Goal: Task Accomplishment & Management: Use online tool/utility

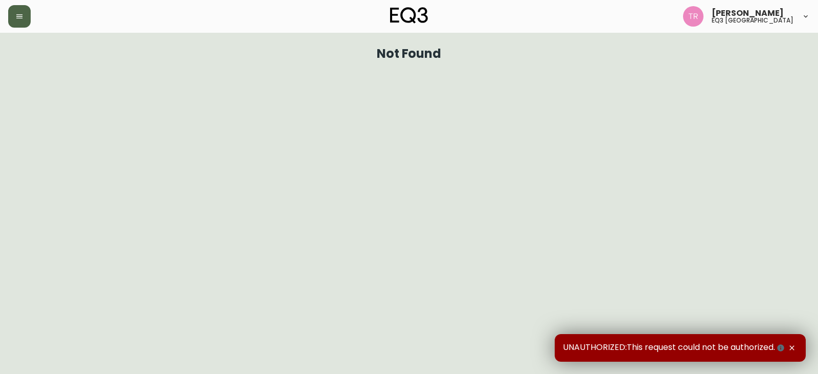
click at [19, 19] on icon "button" at bounding box center [19, 16] width 8 height 8
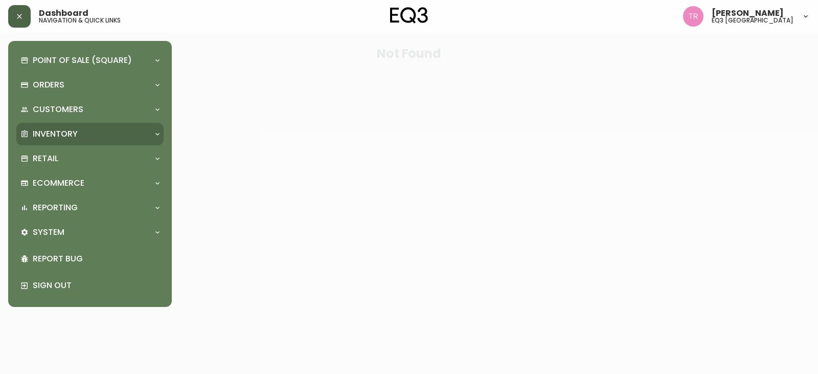
click at [56, 127] on div "Inventory" at bounding box center [89, 134] width 147 height 23
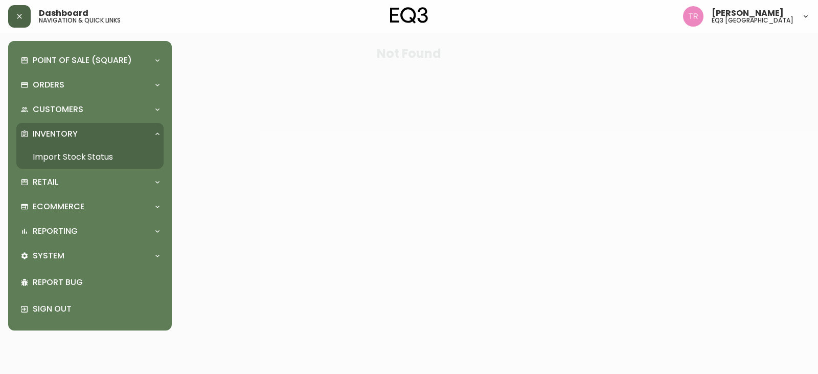
click at [72, 152] on link "Import Stock Status" at bounding box center [89, 157] width 147 height 24
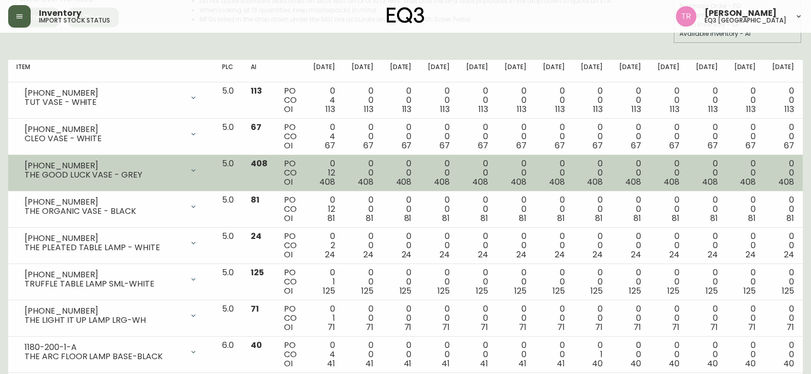
scroll to position [102, 0]
